Goal: Task Accomplishment & Management: Manage account settings

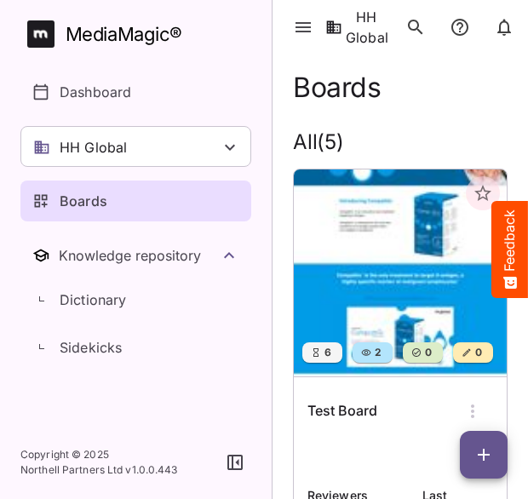
click at [381, 268] on img at bounding box center [400, 272] width 213 height 207
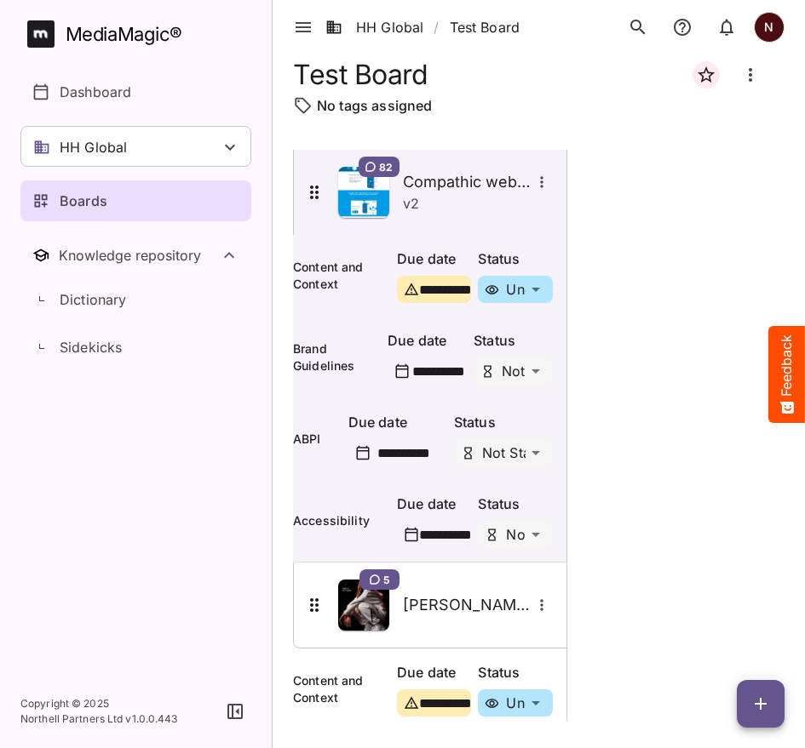
click at [527, 83] on icon "Board more options" at bounding box center [750, 75] width 20 height 20
click at [527, 128] on p "Edit board" at bounding box center [667, 126] width 85 height 20
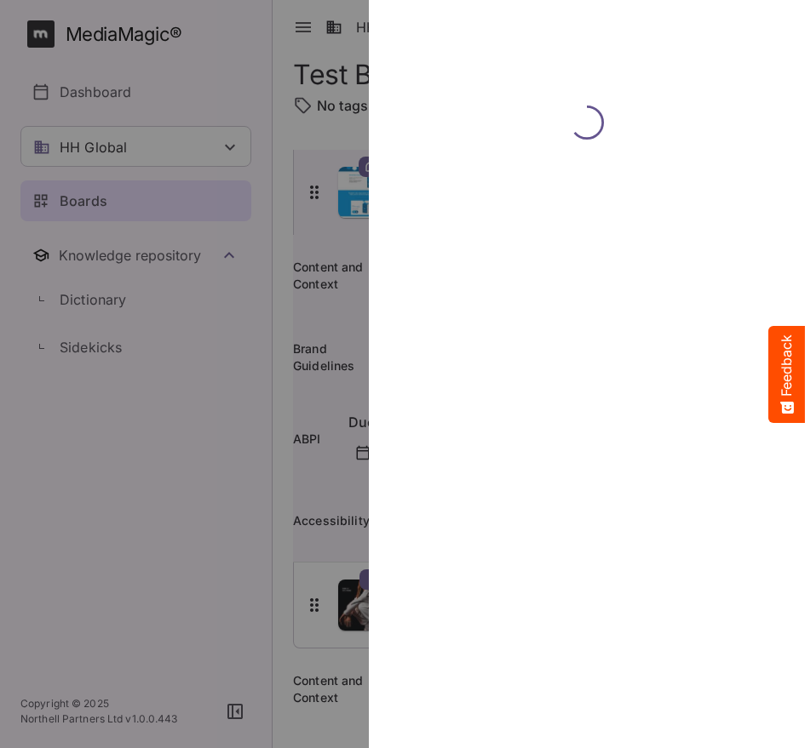
click at [250, 412] on div at bounding box center [402, 374] width 805 height 748
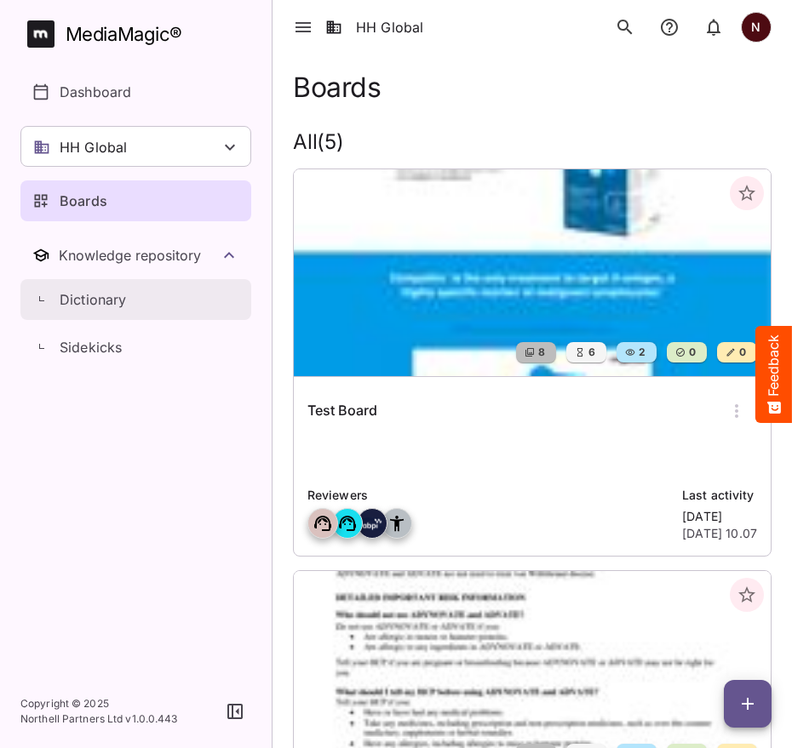
click at [98, 301] on p "Dictionary" at bounding box center [93, 300] width 67 height 20
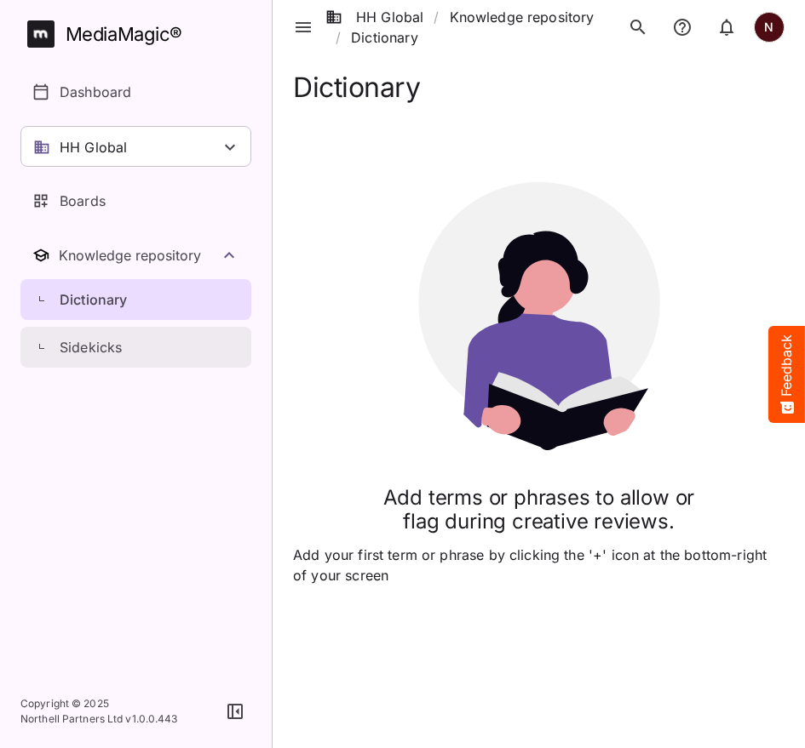
click at [85, 349] on p "Sidekicks" at bounding box center [91, 347] width 62 height 20
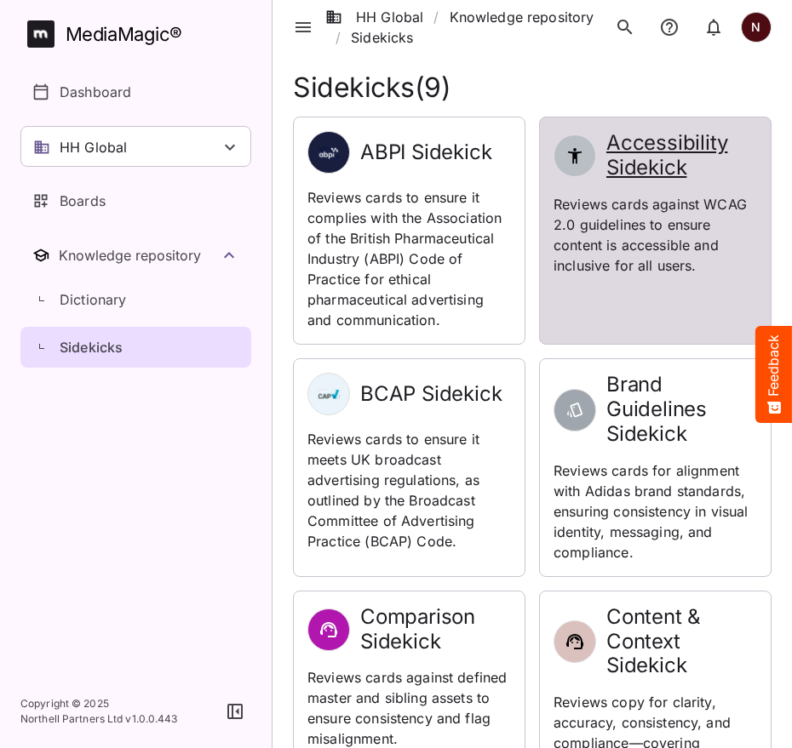
click at [527, 234] on p "Reviews cards against WCAG 2.0 guidelines to ensure content is accessible and i…" at bounding box center [655, 235] width 204 height 82
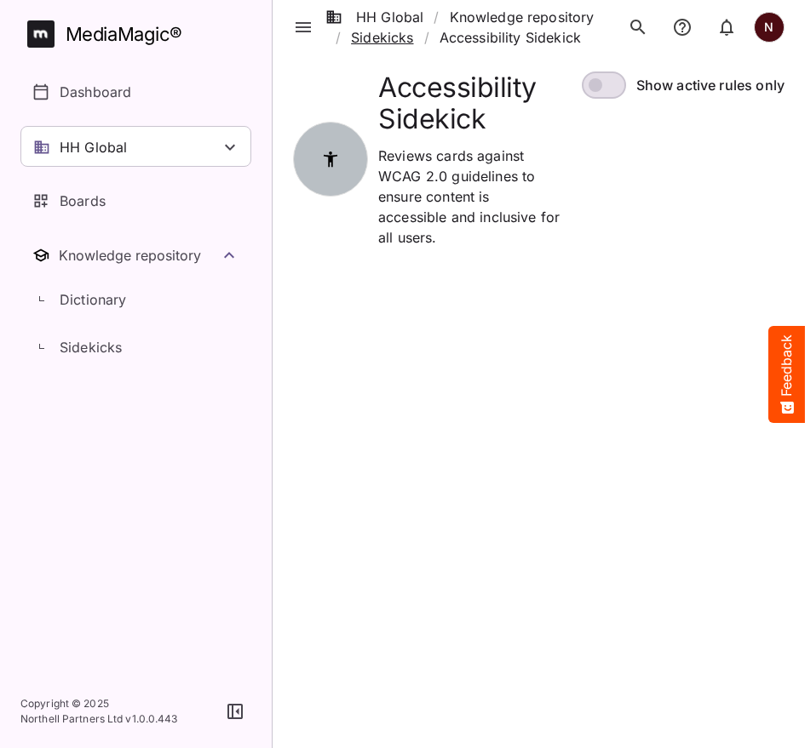
click at [396, 41] on link "Sidekicks" at bounding box center [382, 37] width 62 height 20
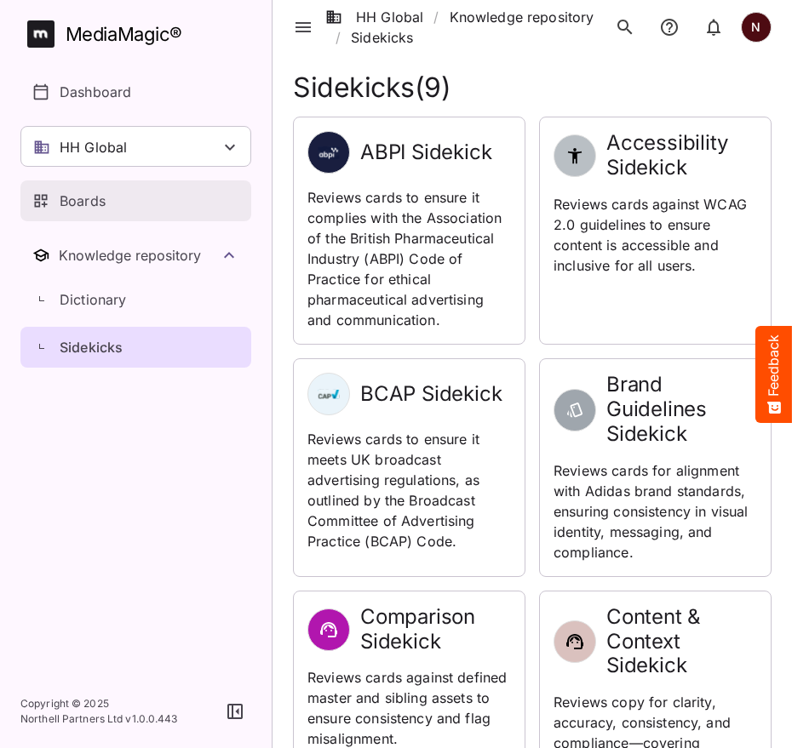
click at [64, 194] on p "Boards" at bounding box center [83, 201] width 46 height 20
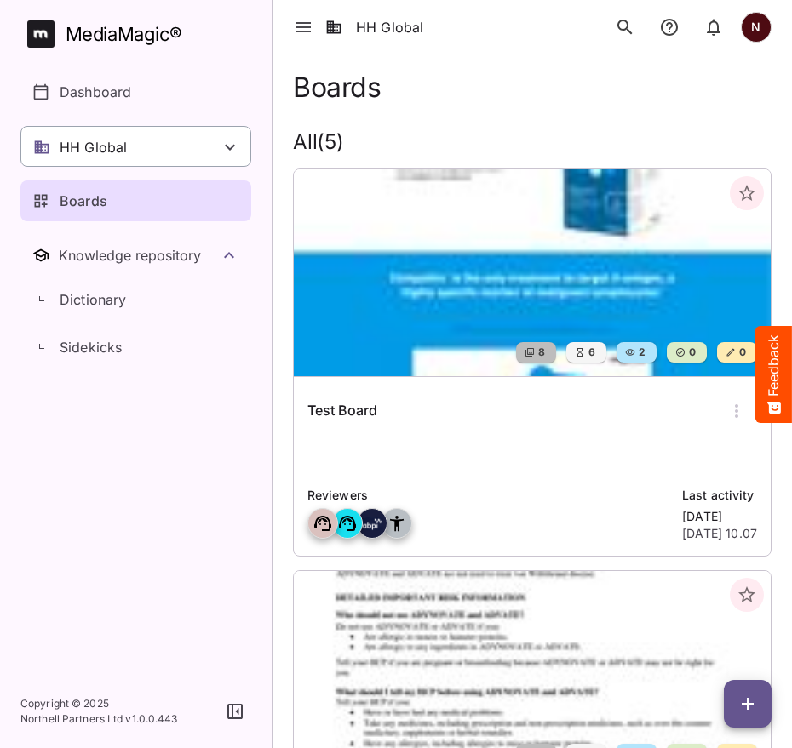
click at [230, 150] on icon at bounding box center [230, 148] width 10 height 6
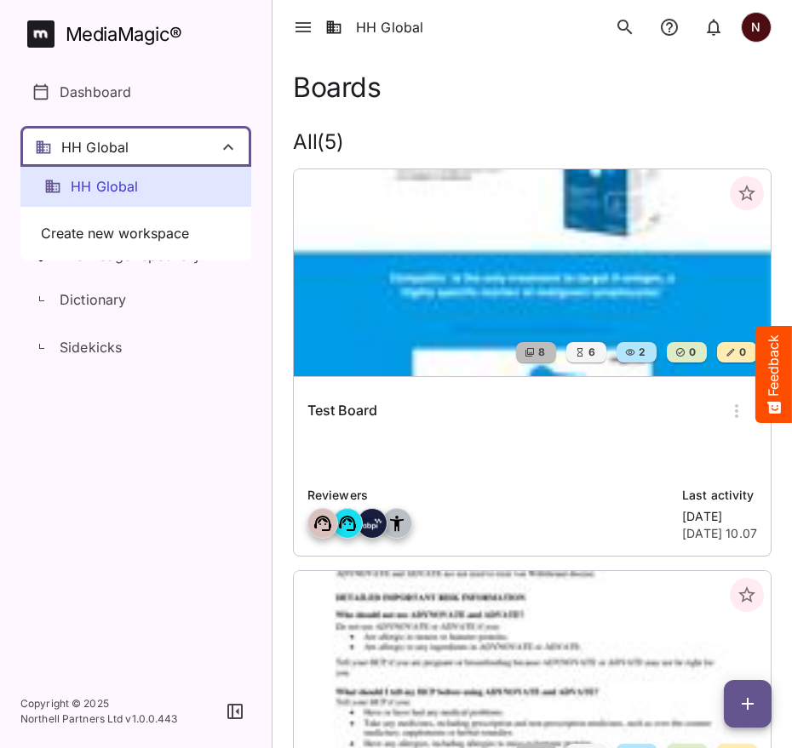
click at [245, 89] on div at bounding box center [396, 374] width 792 height 748
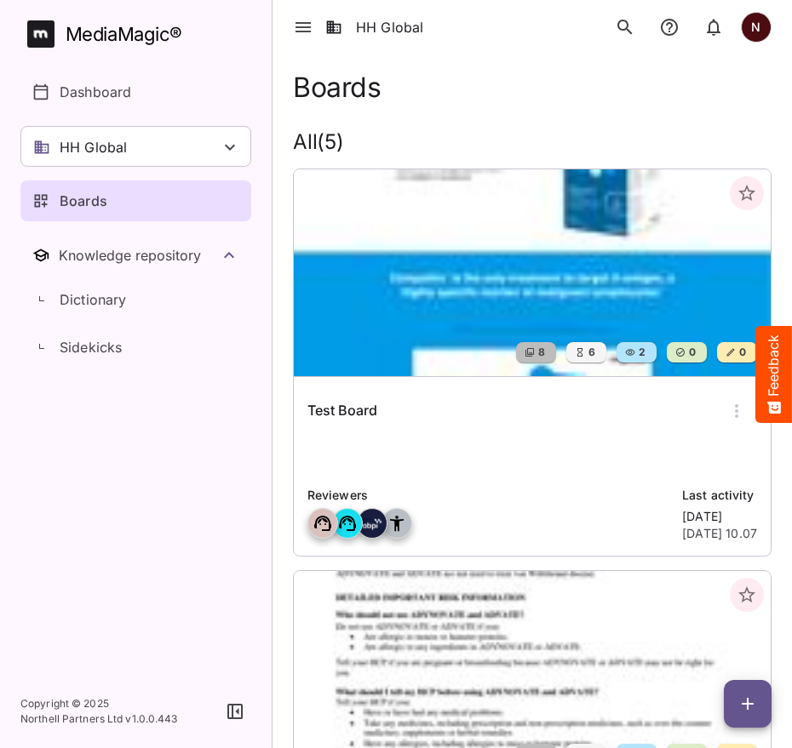
click at [508, 405] on div "Test Board" at bounding box center [532, 411] width 450 height 41
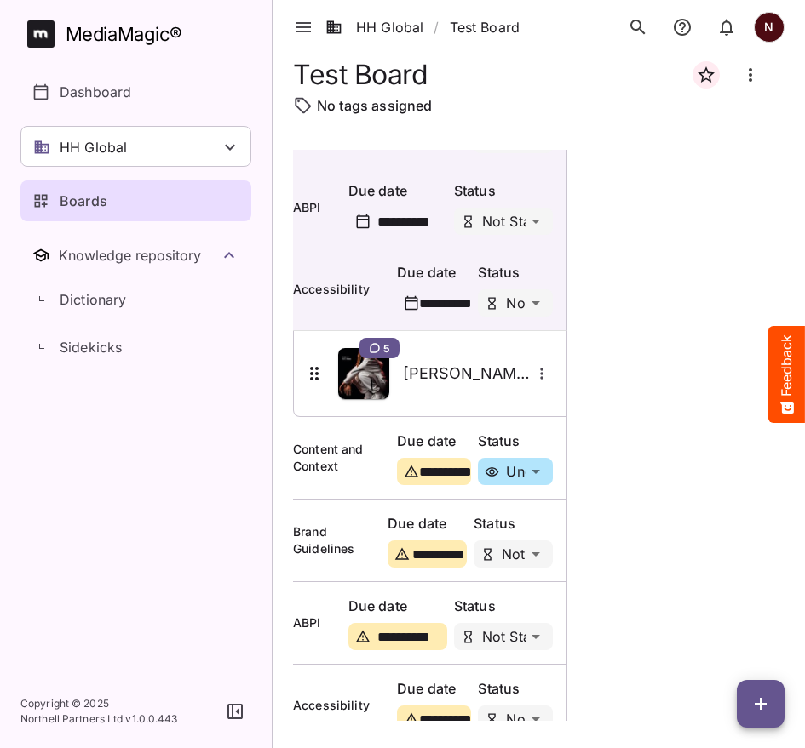
scroll to position [254, 0]
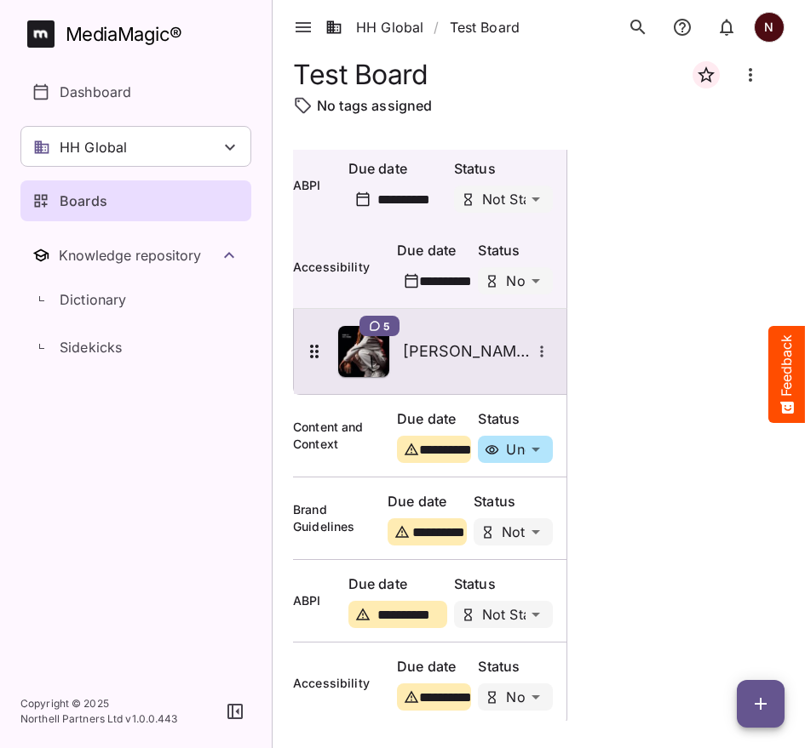
click at [527, 350] on icon "More options for Tate test" at bounding box center [541, 351] width 17 height 17
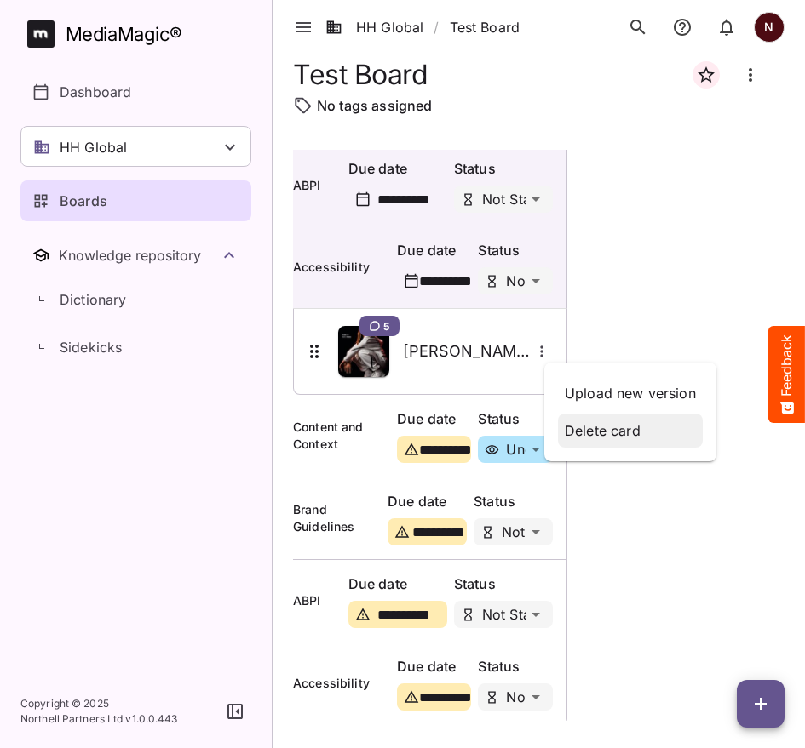
click at [527, 424] on p "Delete card" at bounding box center [630, 431] width 131 height 20
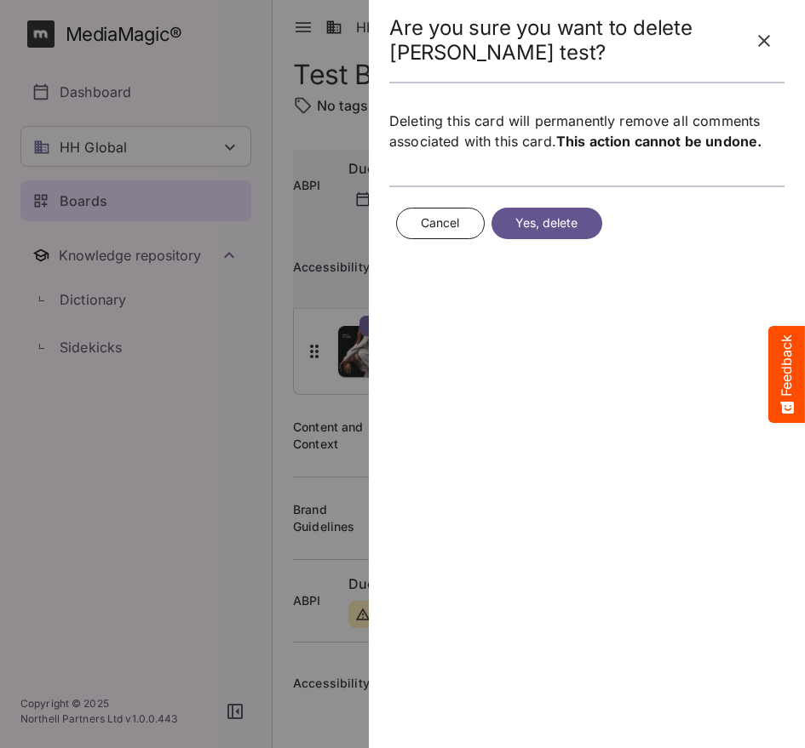
click at [527, 227] on span "Yes, delete" at bounding box center [546, 223] width 63 height 21
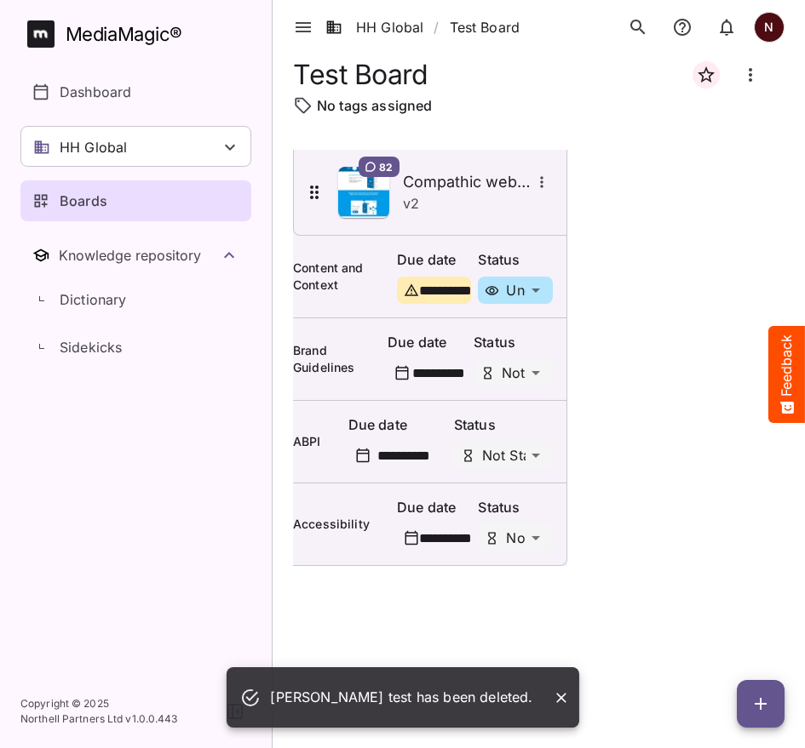
scroll to position [0, 0]
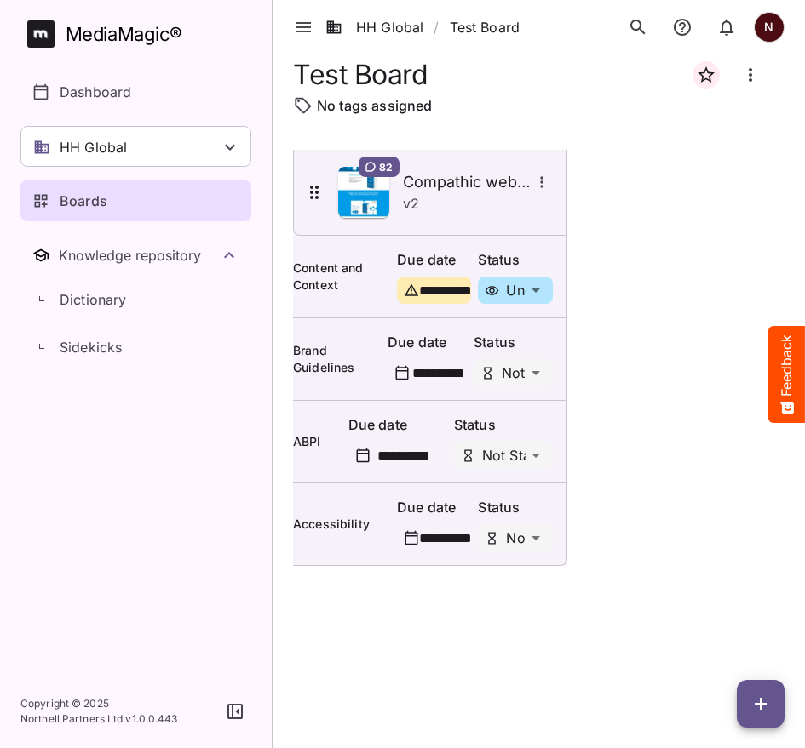
click at [527, 79] on icon "Board more options" at bounding box center [750, 75] width 20 height 20
click at [527, 453] on div at bounding box center [402, 374] width 805 height 748
click at [527, 498] on icon "button" at bounding box center [760, 704] width 20 height 20
click at [527, 498] on p "Add new card" at bounding box center [718, 595] width 92 height 20
click at [527, 498] on div "**********" at bounding box center [538, 397] width 532 height 686
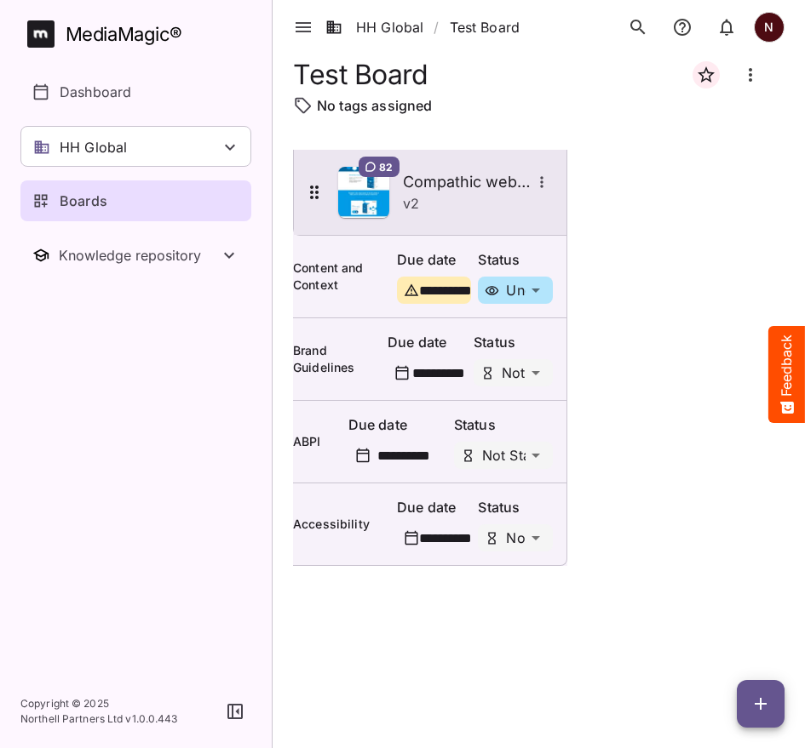
click at [550, 189] on icon "More options for Compathic website" at bounding box center [541, 182] width 17 height 17
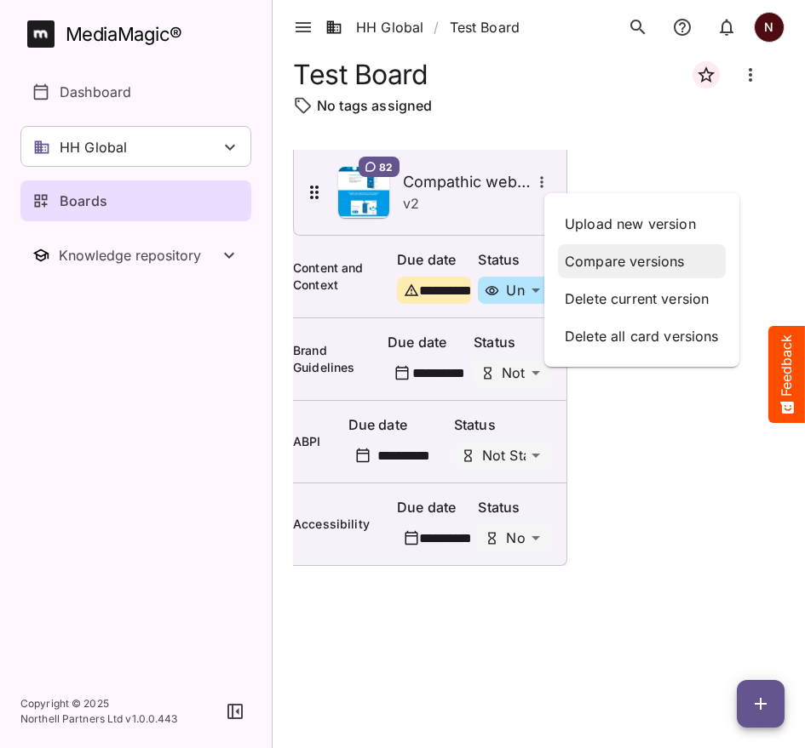
click at [621, 261] on p "Compare versions" at bounding box center [642, 261] width 154 height 20
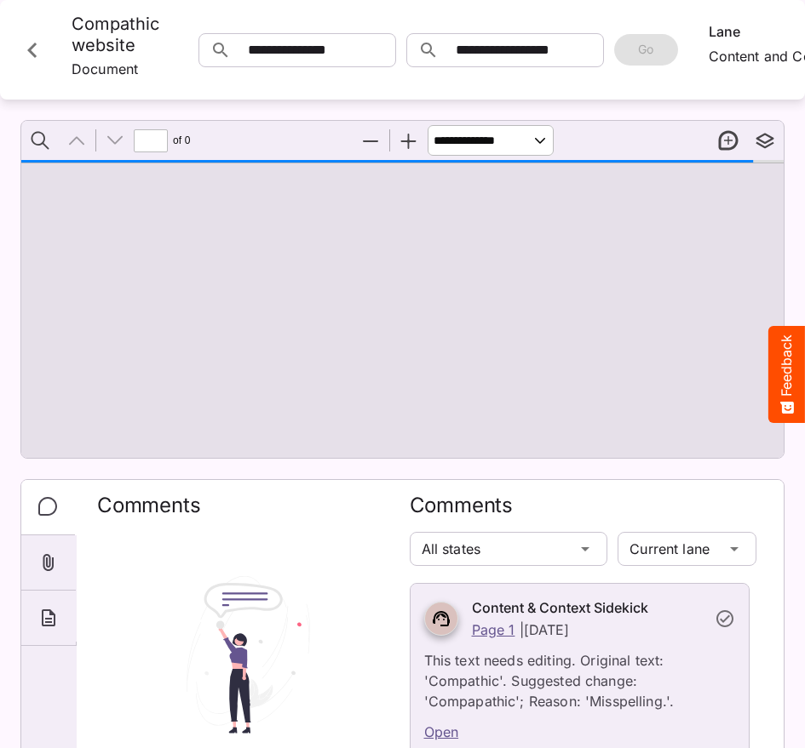
type input "*"
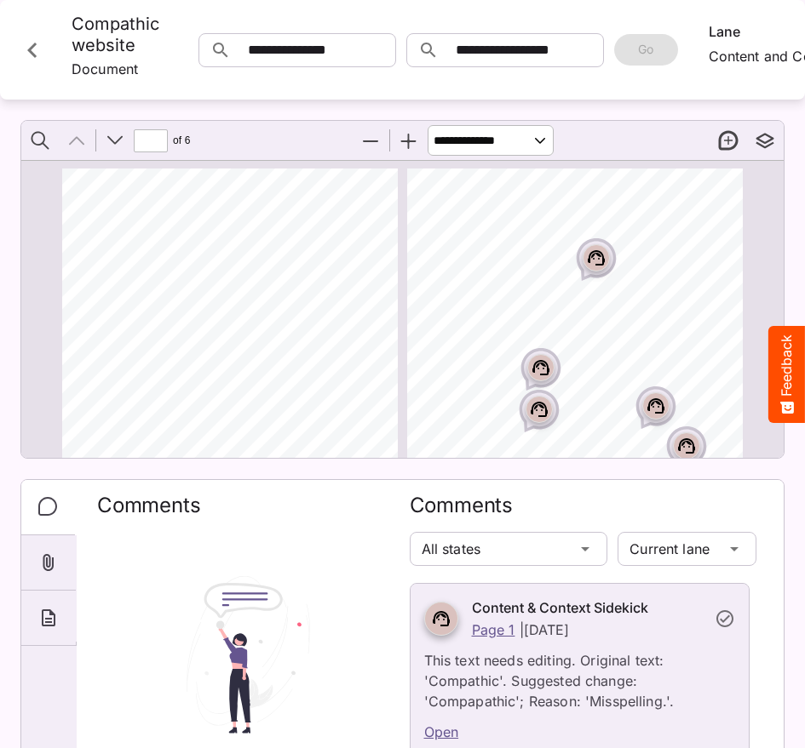
drag, startPoint x: 621, startPoint y: 261, endPoint x: 532, endPoint y: 371, distance: 141.8
click at [29, 54] on icon "Close card" at bounding box center [32, 50] width 31 height 31
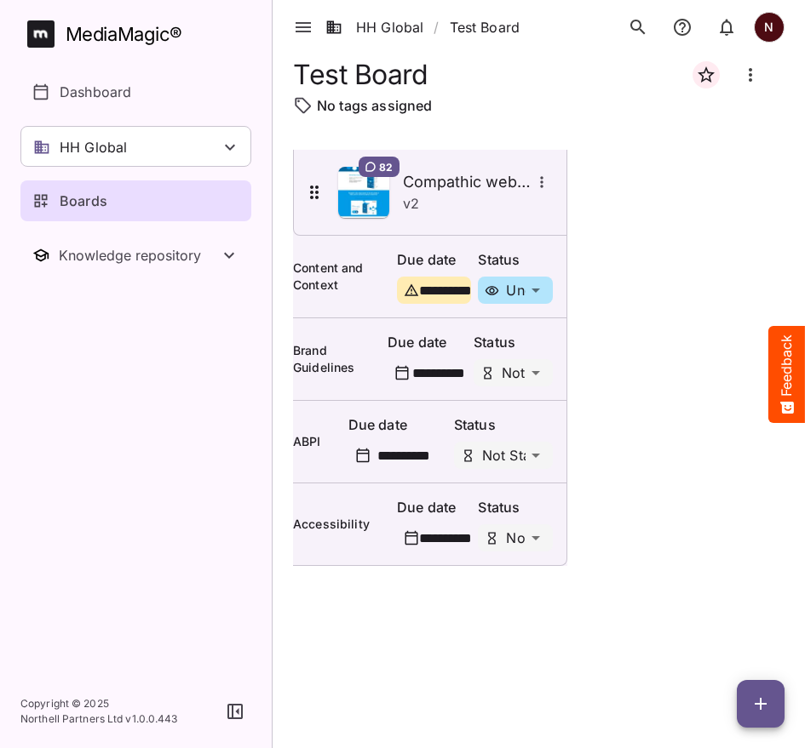
click at [766, 713] on icon "button" at bounding box center [760, 704] width 20 height 20
click at [726, 603] on p "Add new card" at bounding box center [718, 595] width 92 height 20
click at [605, 643] on div "**********" at bounding box center [538, 435] width 491 height 571
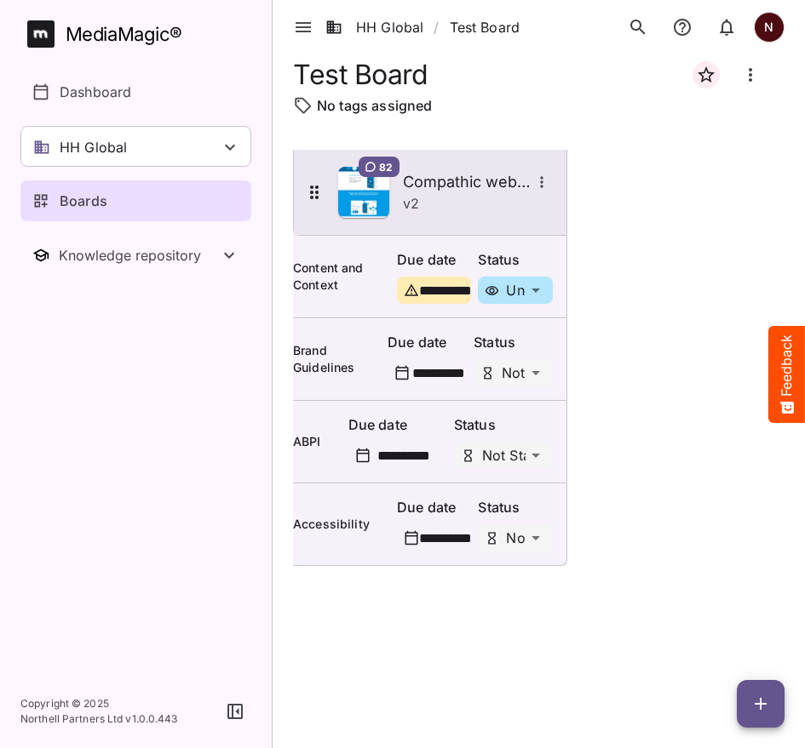
click at [491, 202] on div "v 2" at bounding box center [478, 203] width 150 height 20
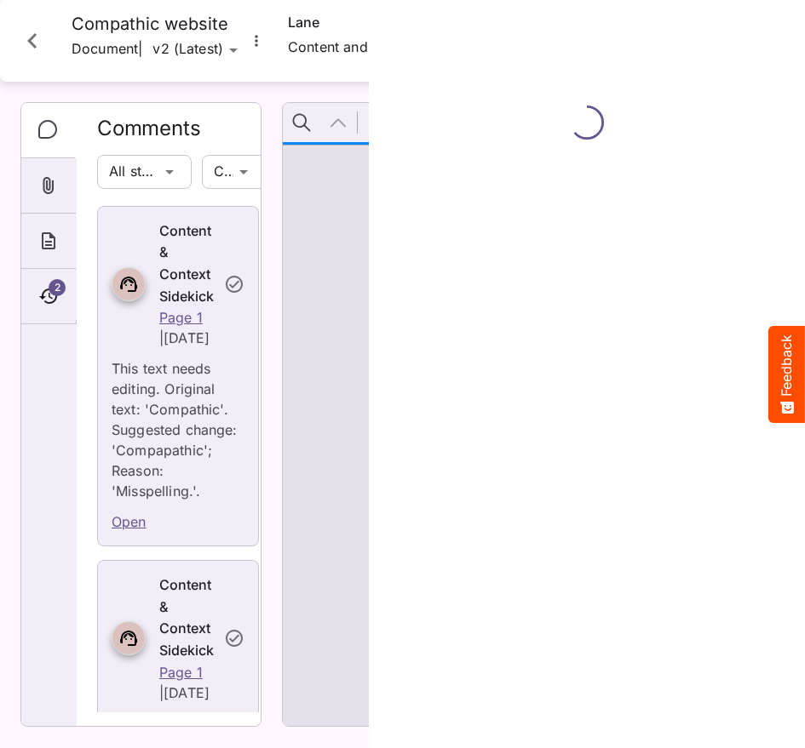
type input "*"
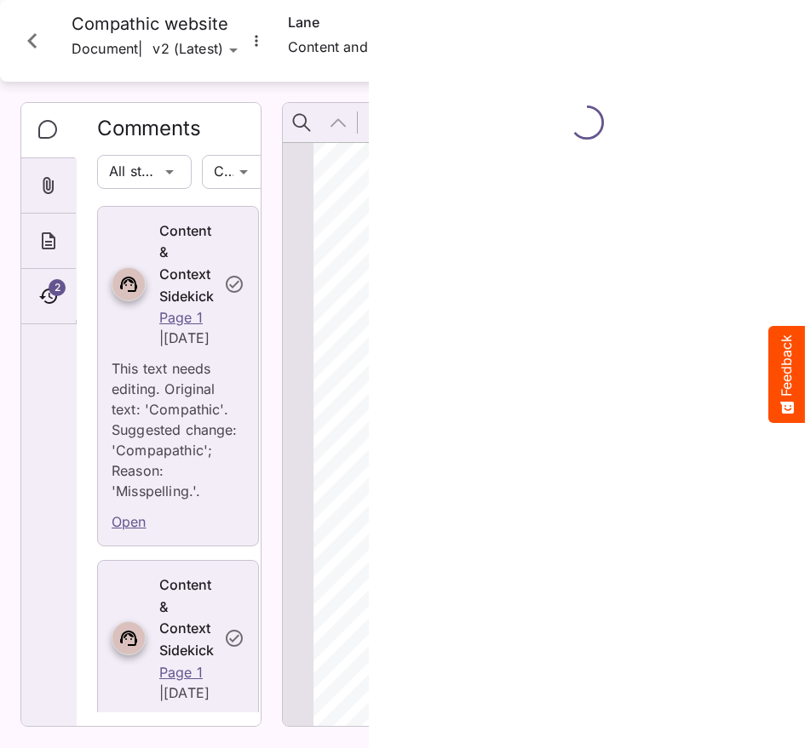
click at [34, 46] on icon "Close card" at bounding box center [31, 40] width 9 height 15
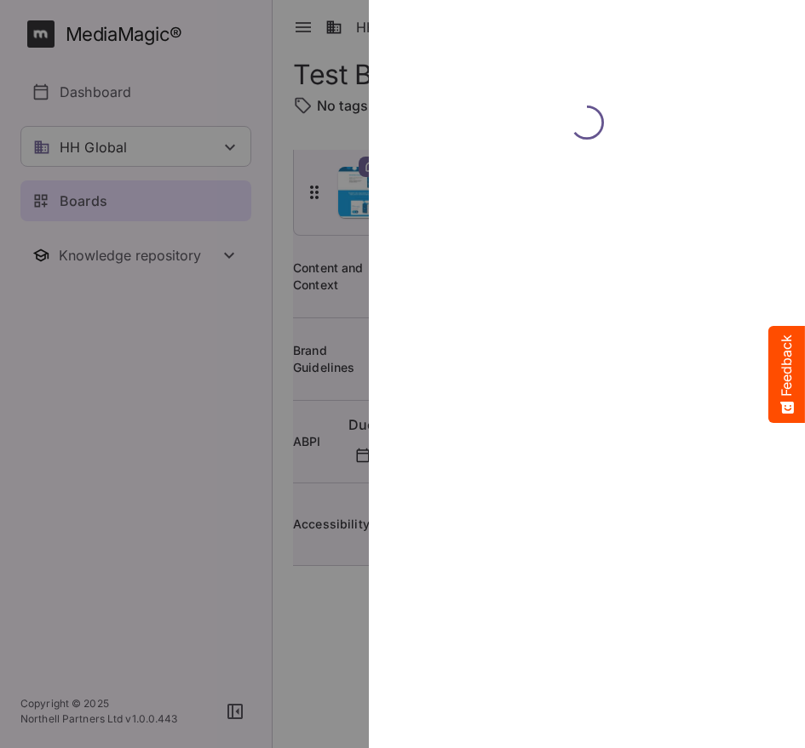
click at [118, 424] on div at bounding box center [402, 374] width 805 height 748
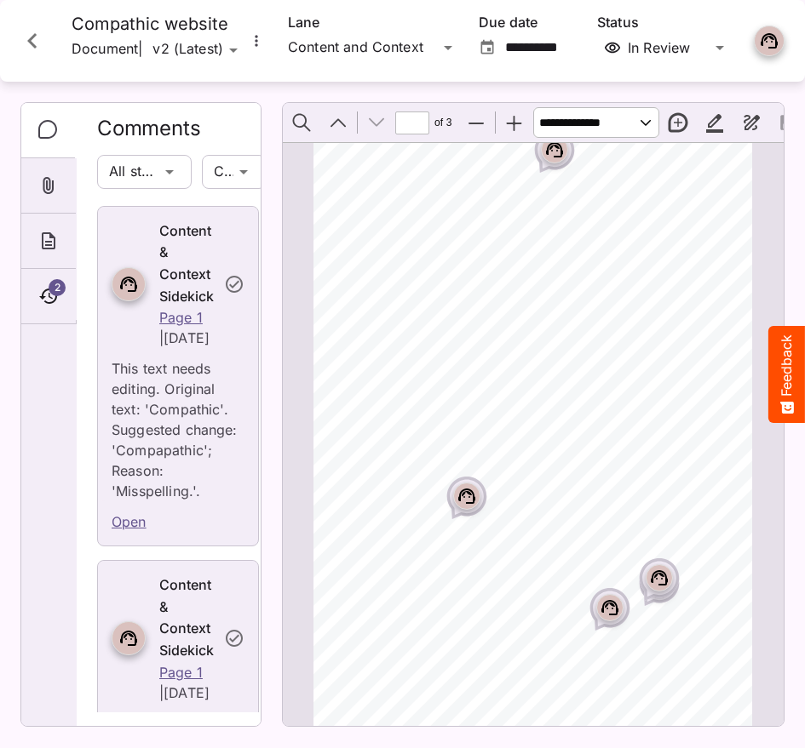
scroll to position [1917, 0]
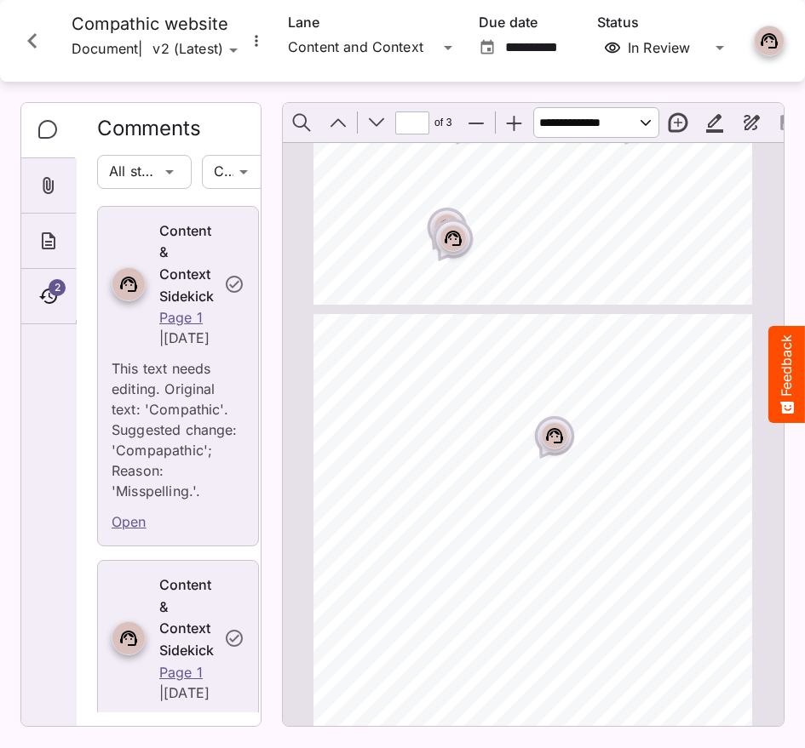
type input "*"
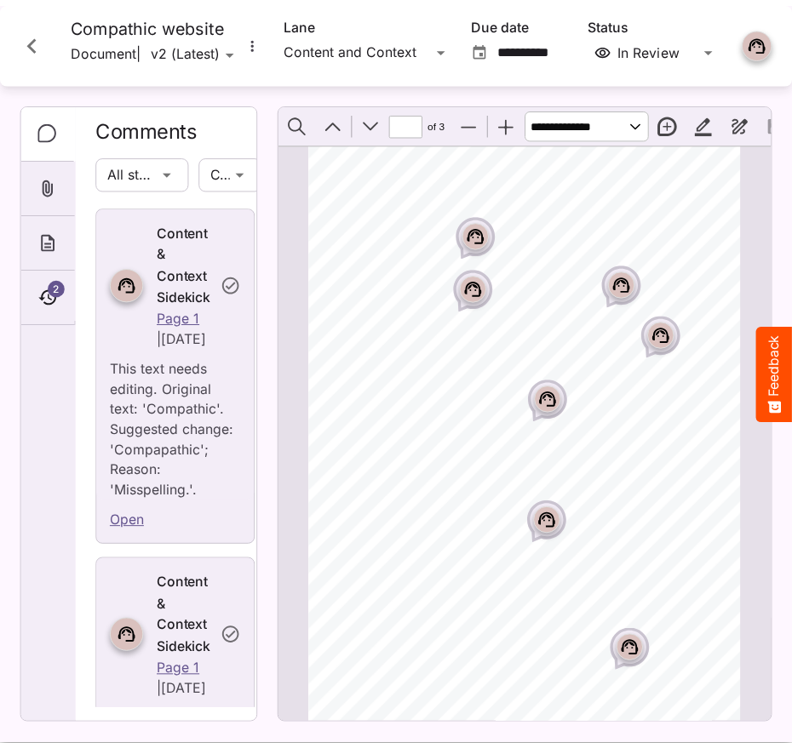
scroll to position [0, 0]
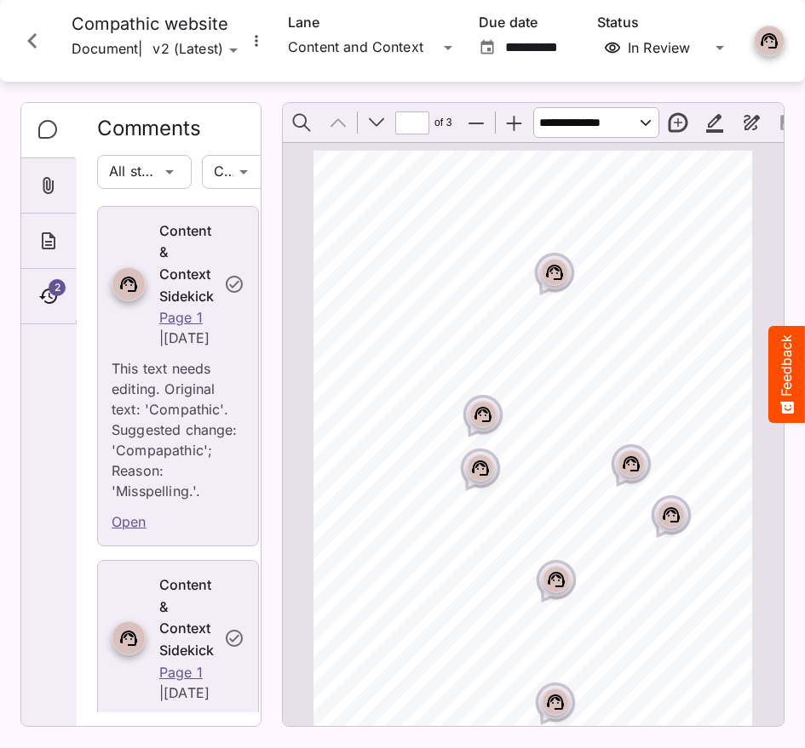
click at [37, 36] on icon "Close card" at bounding box center [32, 41] width 31 height 31
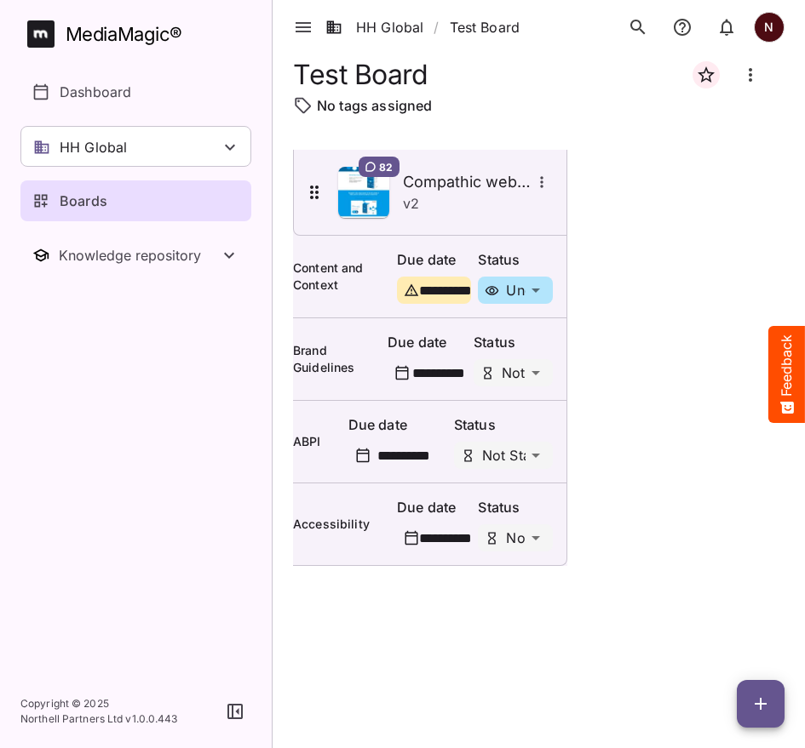
click at [37, 36] on rect at bounding box center [40, 33] width 21 height 19
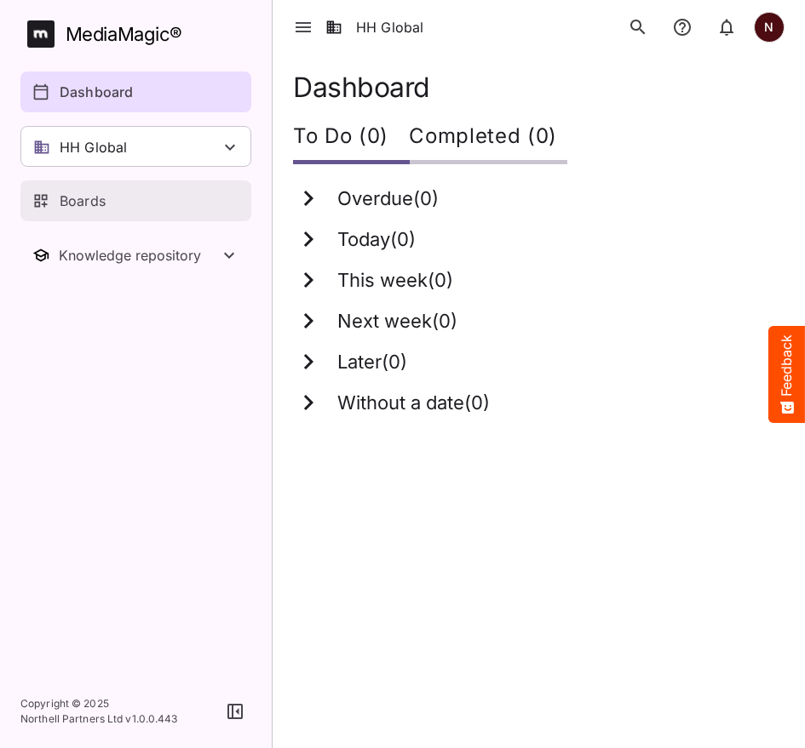
click at [77, 213] on link "Boards" at bounding box center [135, 201] width 231 height 41
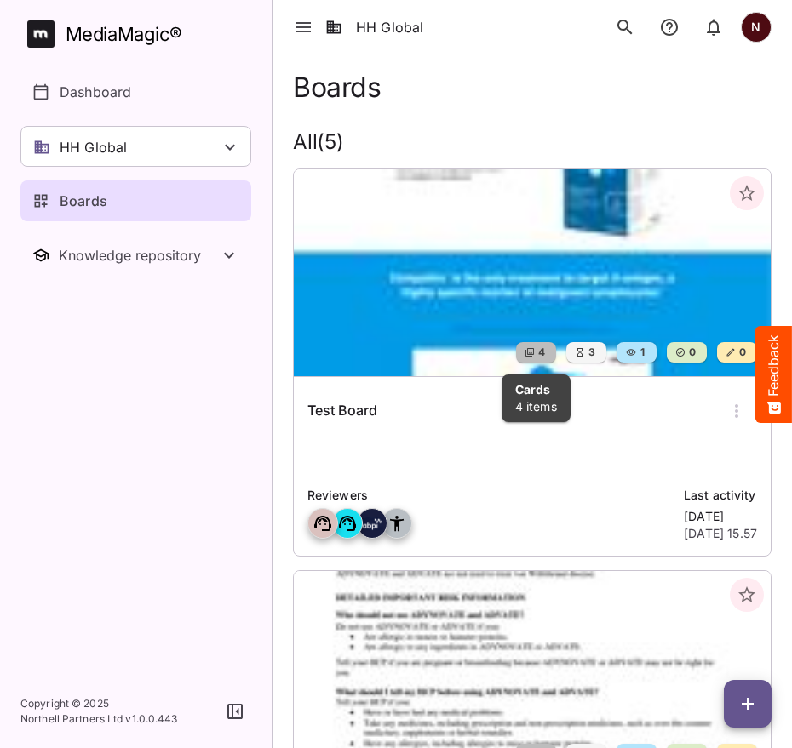
click at [531, 353] on icon at bounding box center [529, 352] width 9 height 9
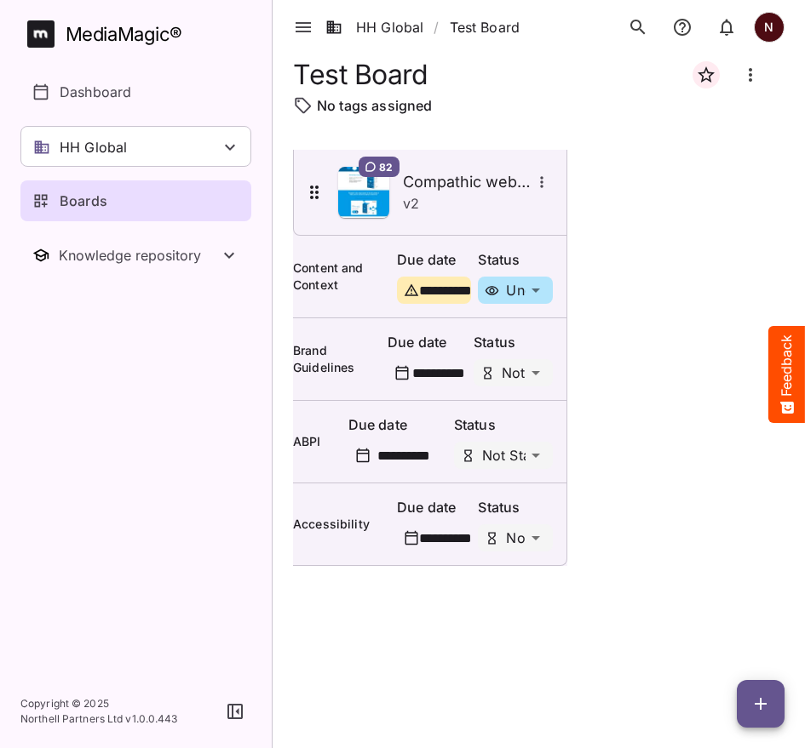
click at [758, 713] on icon "button" at bounding box center [760, 704] width 20 height 20
click at [725, 601] on p "Add new card" at bounding box center [718, 595] width 92 height 20
click at [451, 380] on div "**********" at bounding box center [449, 373] width 75 height 16
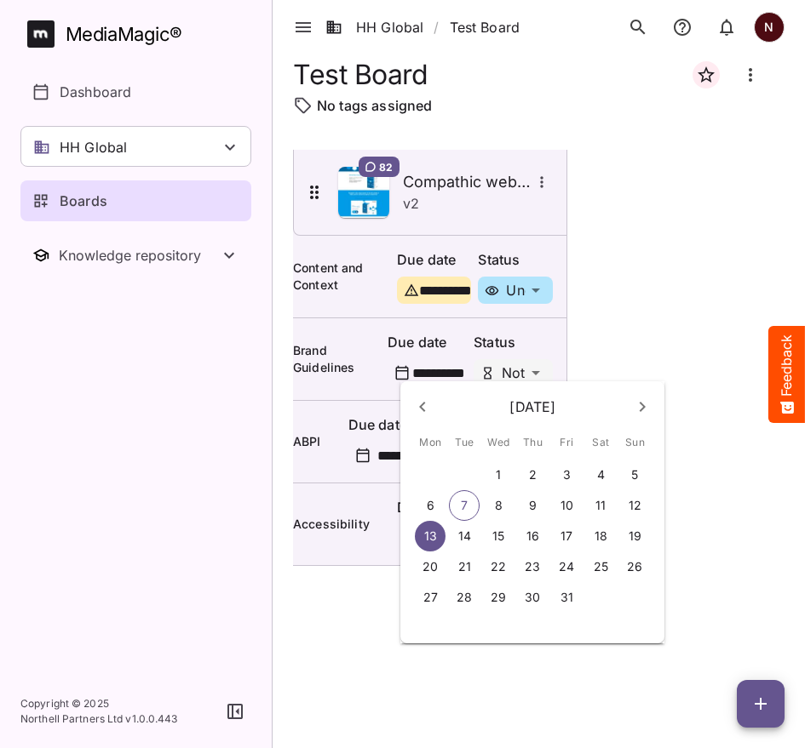
scroll to position [0, 17]
click at [490, 514] on button "8" at bounding box center [498, 505] width 31 height 31
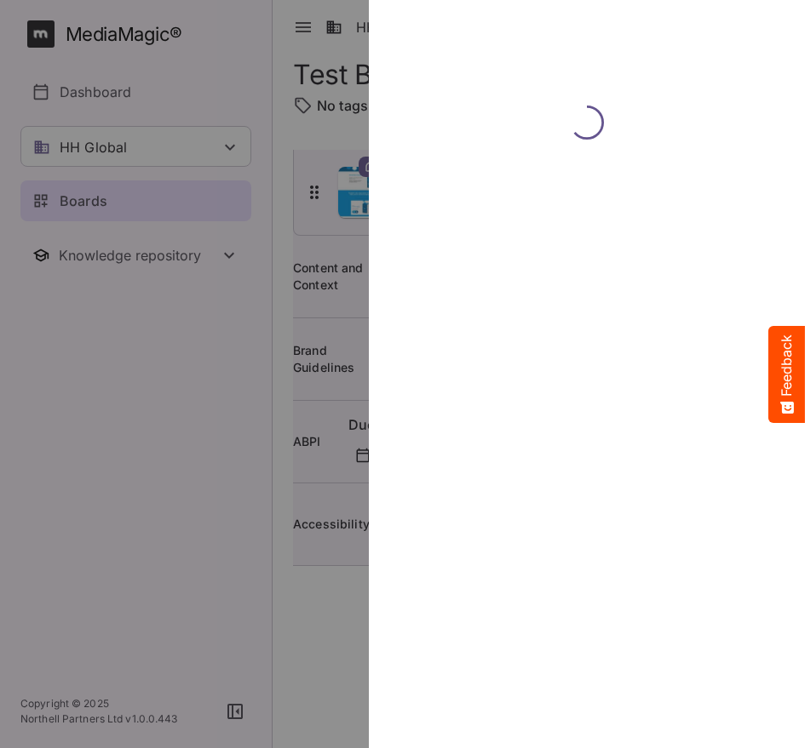
type input "**********"
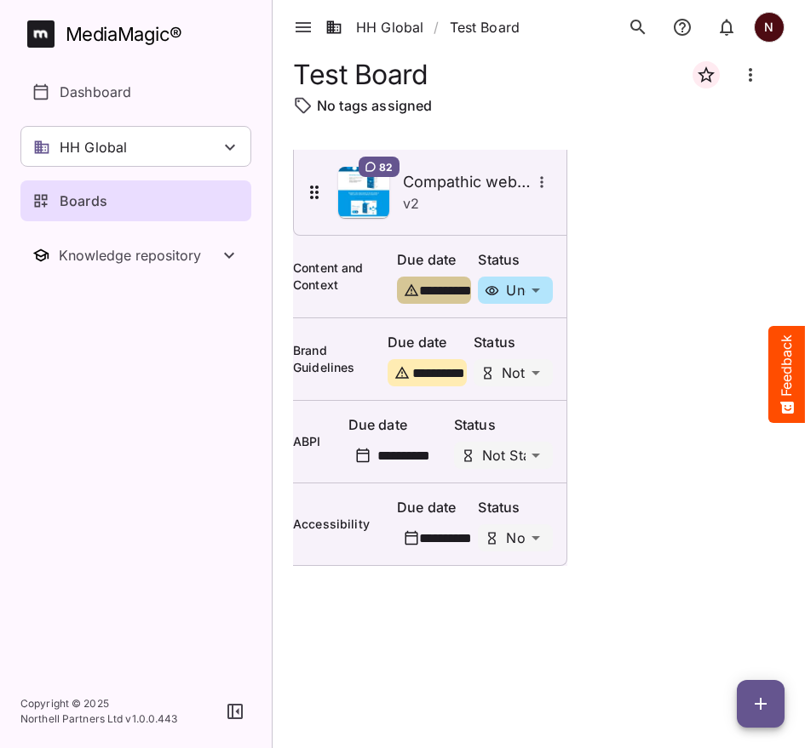
click at [452, 290] on div "**********" at bounding box center [456, 291] width 75 height 16
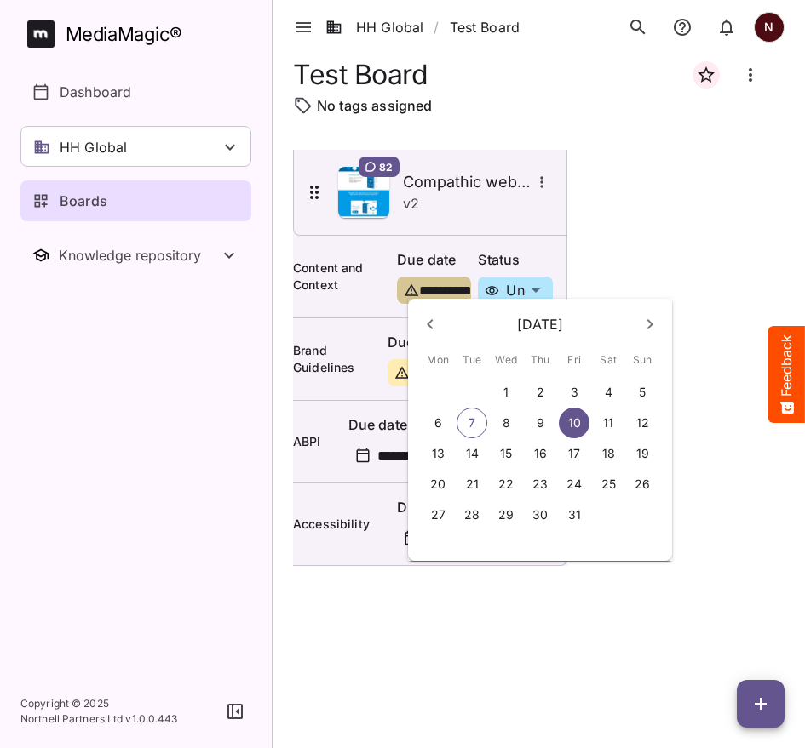
scroll to position [0, 20]
click at [474, 427] on p "7" at bounding box center [471, 423] width 7 height 17
type input "**********"
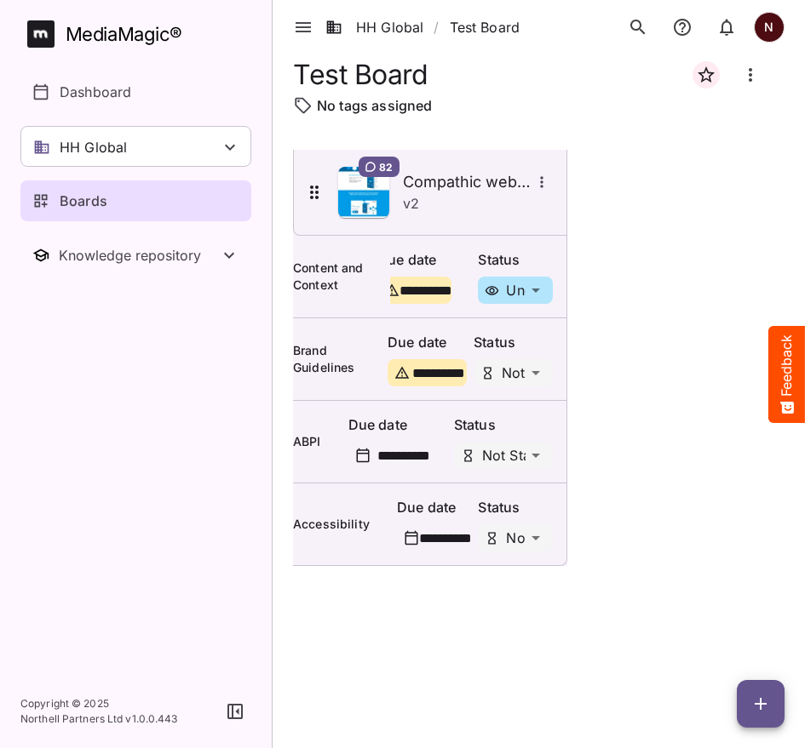
click at [413, 457] on div "**********" at bounding box center [414, 456] width 75 height 16
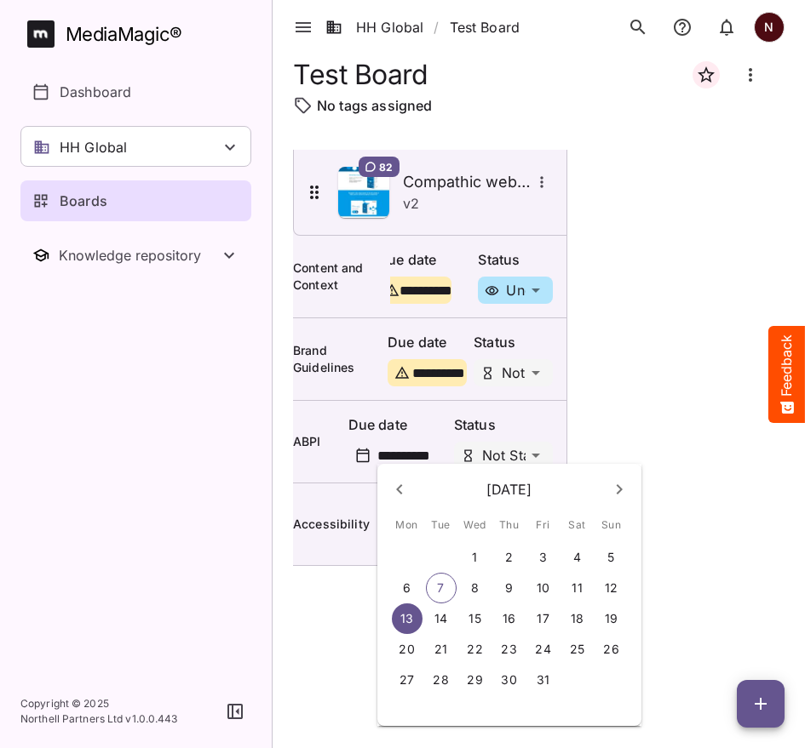
click at [485, 592] on button "8" at bounding box center [475, 588] width 31 height 31
type input "**********"
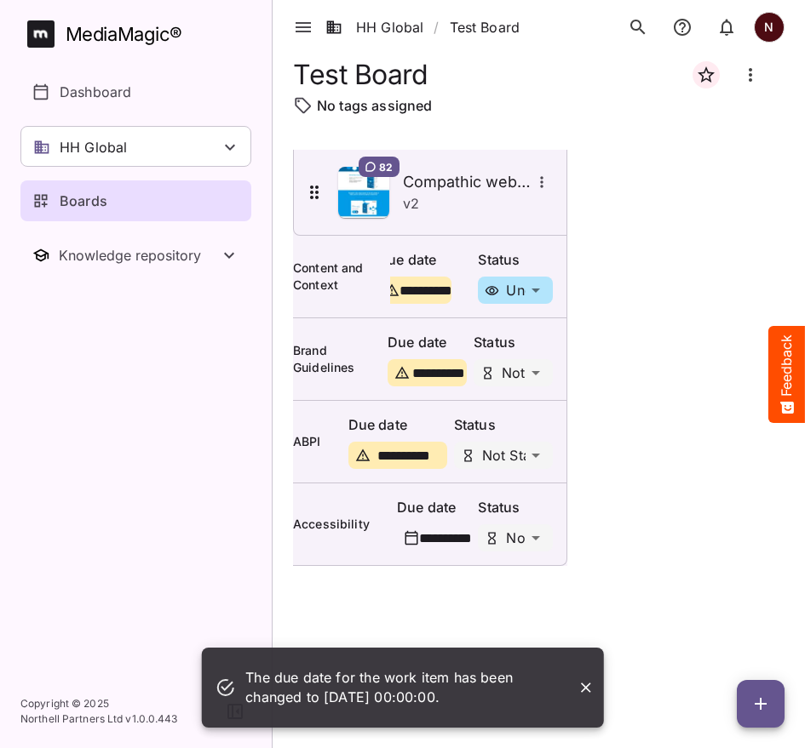
click at [452, 542] on div "**********" at bounding box center [456, 538] width 75 height 16
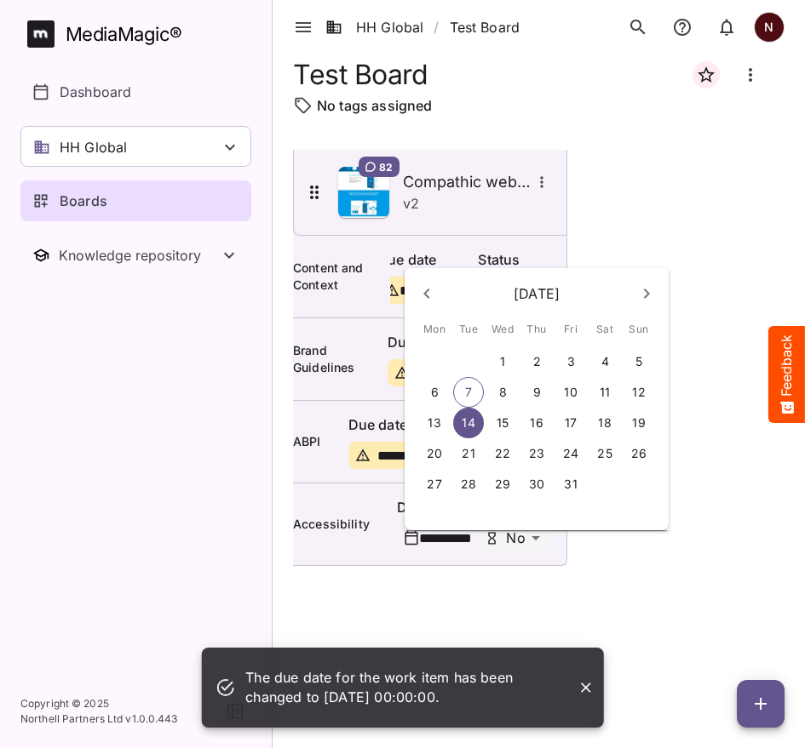
scroll to position [0, 19]
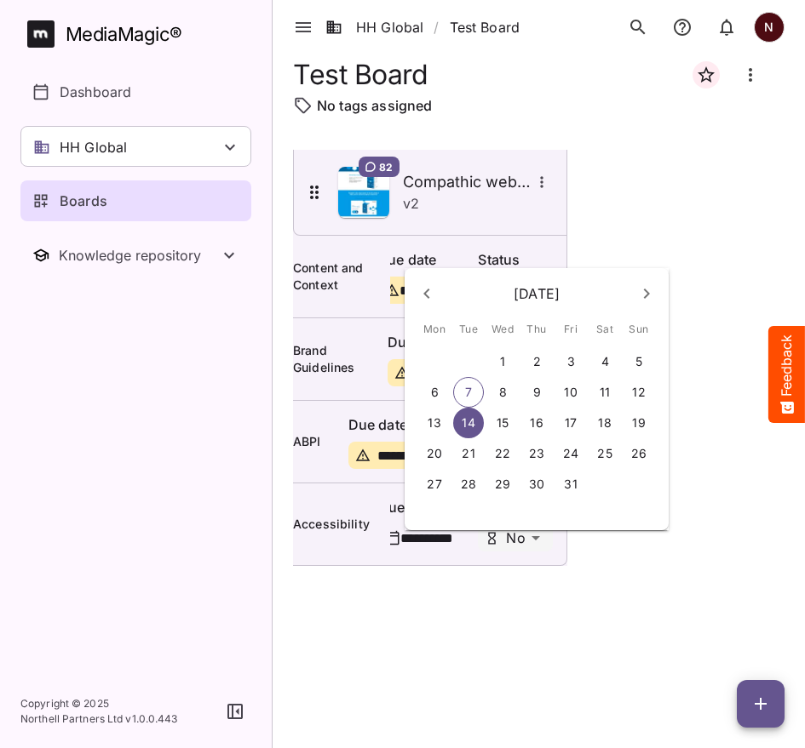
click at [539, 397] on p "9" at bounding box center [537, 392] width 8 height 17
type input "**********"
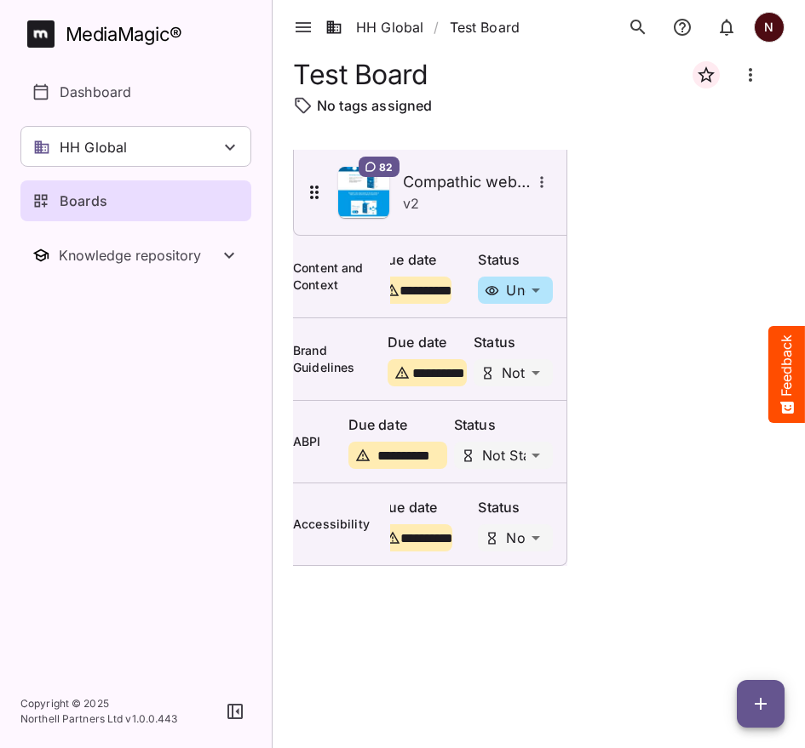
click at [751, 714] on button "button" at bounding box center [761, 704] width 48 height 48
click at [714, 594] on p "Add new card" at bounding box center [718, 595] width 92 height 20
click at [765, 702] on icon "button" at bounding box center [760, 704] width 20 height 20
click at [724, 589] on p "Add new card" at bounding box center [718, 595] width 92 height 20
